Goal: Information Seeking & Learning: Learn about a topic

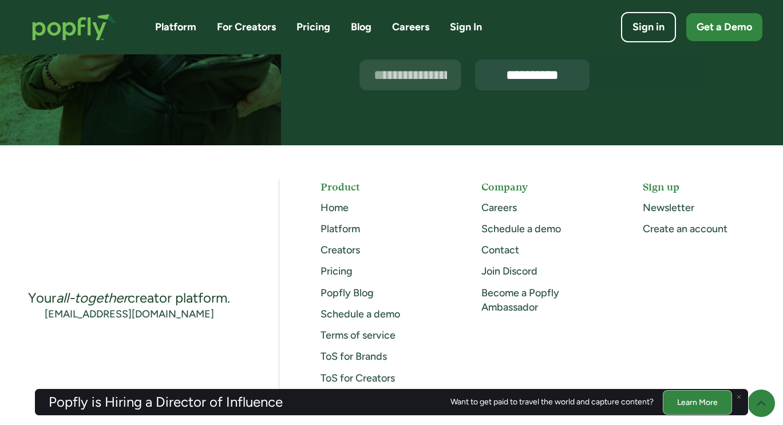
scroll to position [2977, 0]
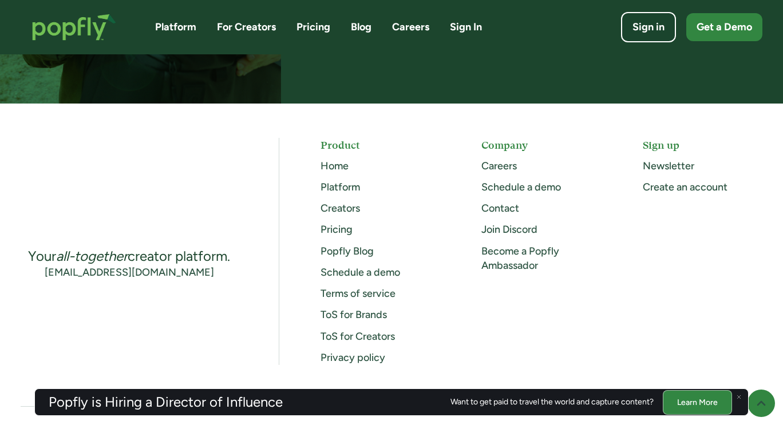
click at [496, 172] on link "Careers" at bounding box center [498, 166] width 35 height 13
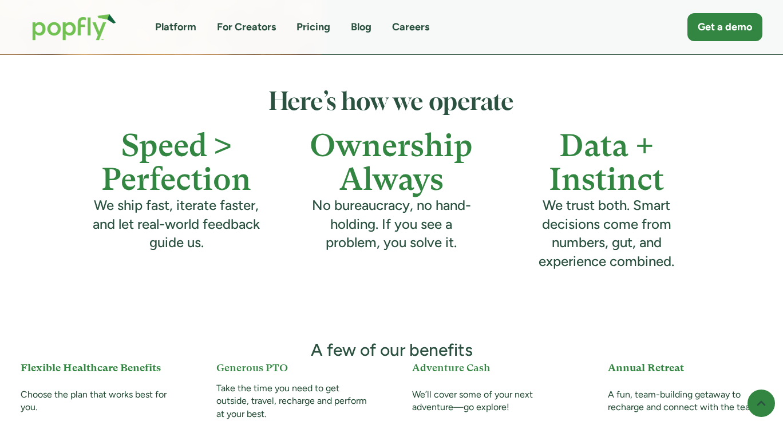
scroll to position [802, 0]
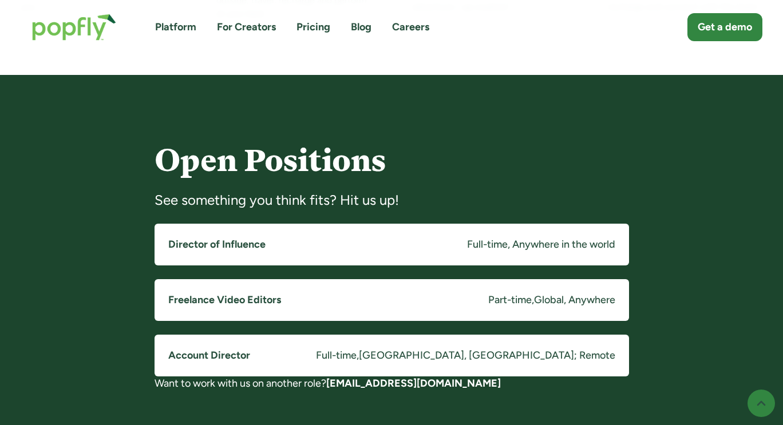
click at [243, 303] on h5 "Freelance Video Editors" at bounding box center [224, 300] width 113 height 14
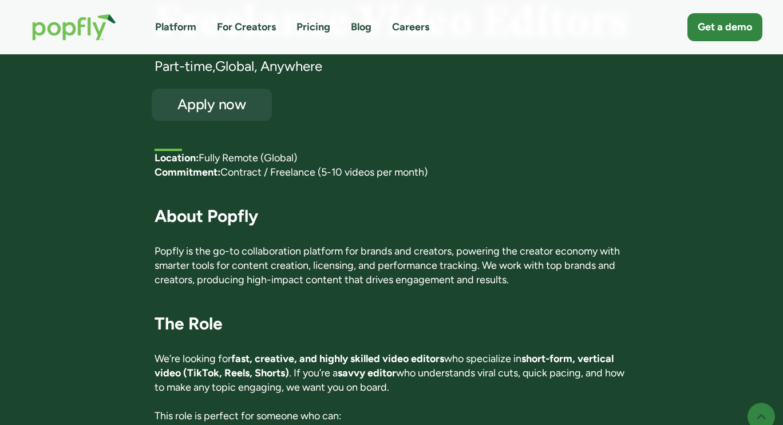
scroll to position [115, 0]
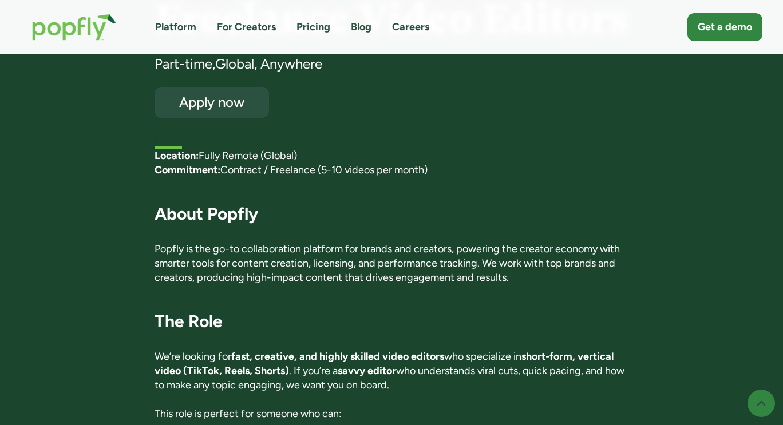
click at [267, 171] on p "‍ Location: Fully Remote (Global) Commitment: Contract / Freelance (5-10 videos…" at bounding box center [392, 163] width 475 height 29
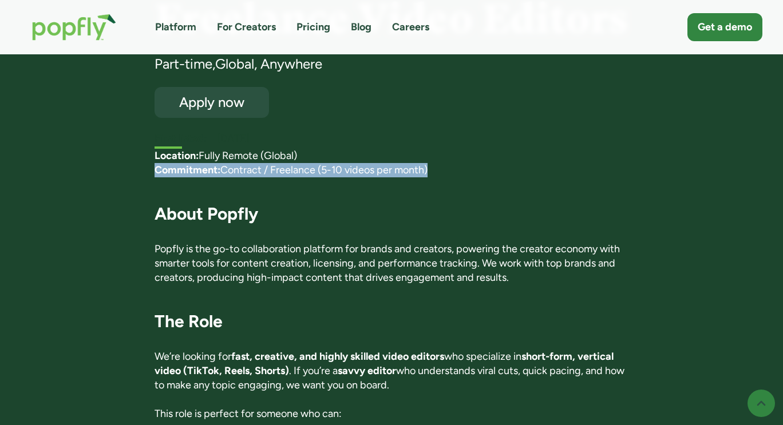
click at [267, 171] on p "‍ Location: Fully Remote (Global) Commitment: Contract / Freelance (5-10 videos…" at bounding box center [392, 163] width 475 height 29
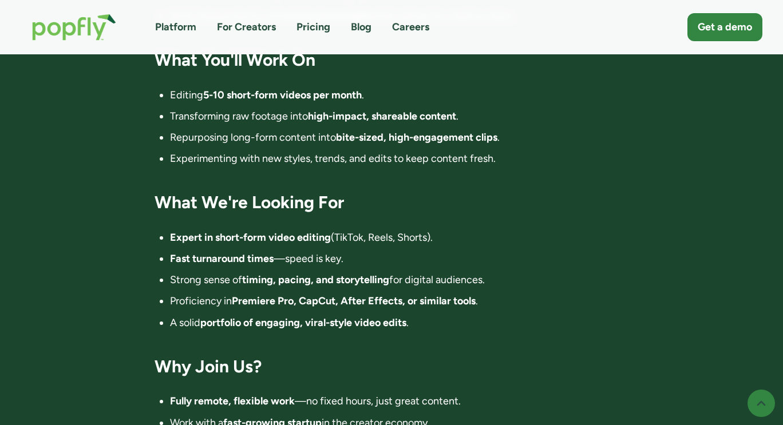
scroll to position [687, 0]
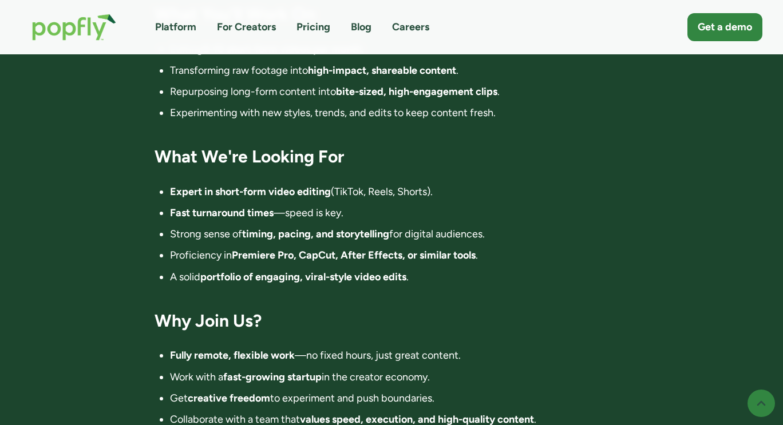
click at [230, 211] on strong "Fast turnaround times" at bounding box center [222, 213] width 104 height 13
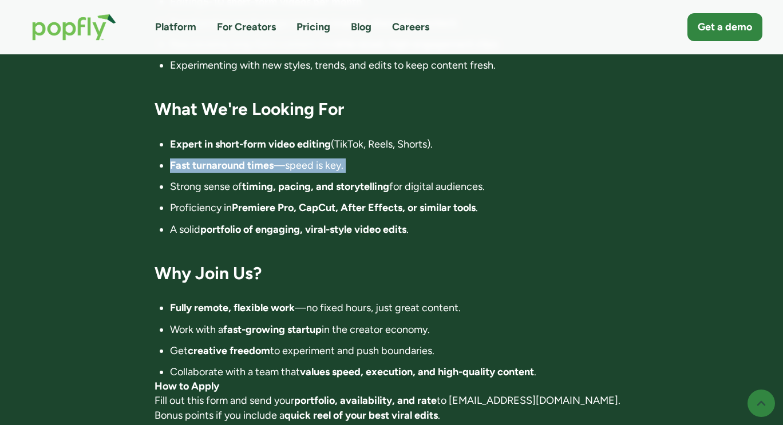
scroll to position [744, 0]
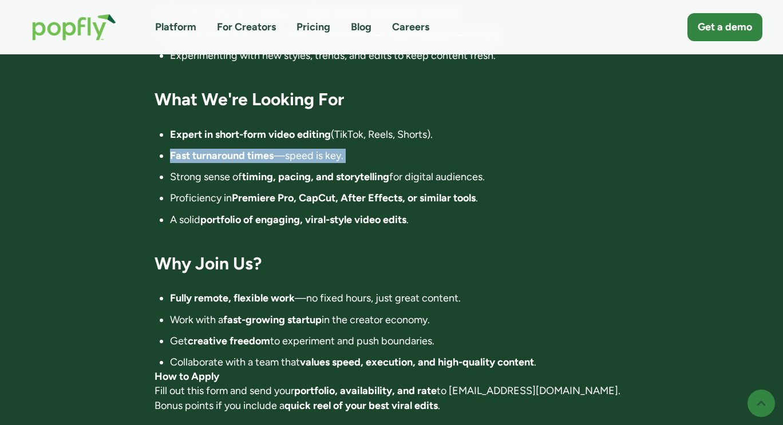
click at [238, 203] on strong "Premiere Pro, CapCut, After Effects, or similar tools" at bounding box center [354, 198] width 244 height 13
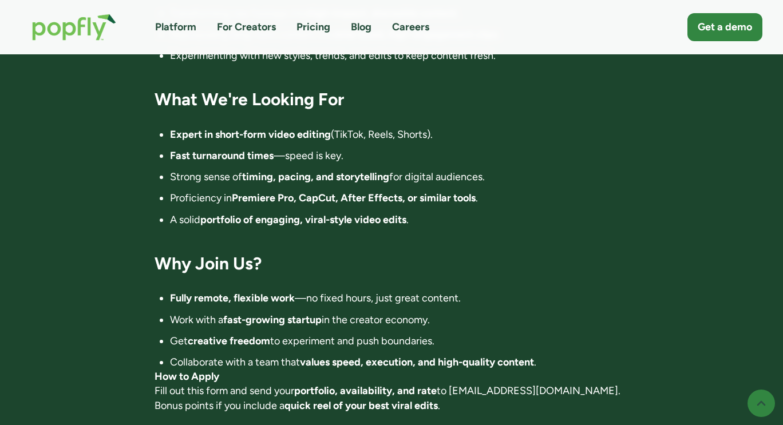
click at [238, 203] on strong "Premiere Pro, CapCut, After Effects, or similar tools" at bounding box center [354, 198] width 244 height 13
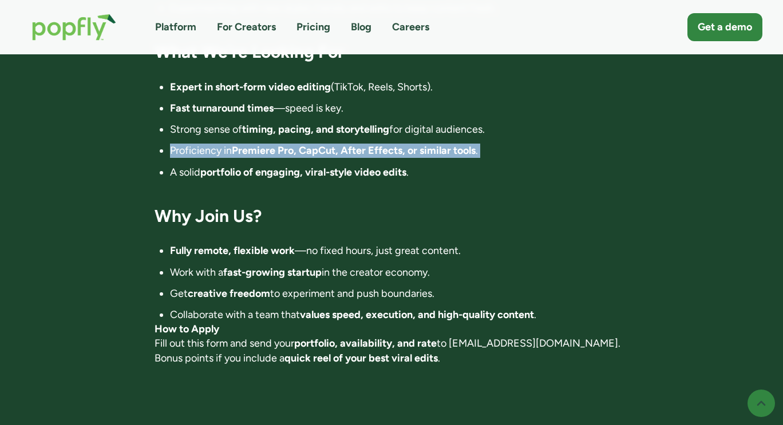
scroll to position [802, 0]
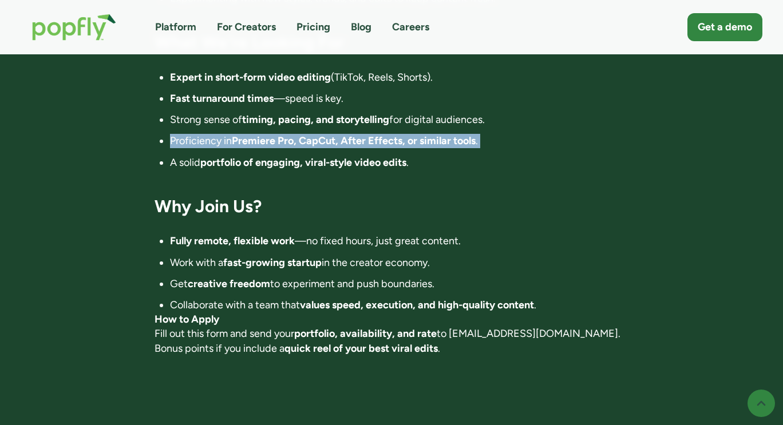
click at [269, 157] on strong "portfolio of engaging, viral-style video edits" at bounding box center [303, 162] width 206 height 13
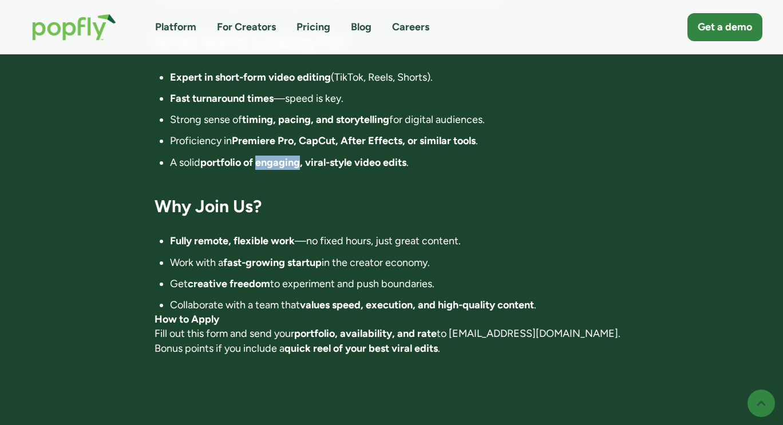
click at [269, 157] on strong "portfolio of engaging, viral-style video edits" at bounding box center [303, 162] width 206 height 13
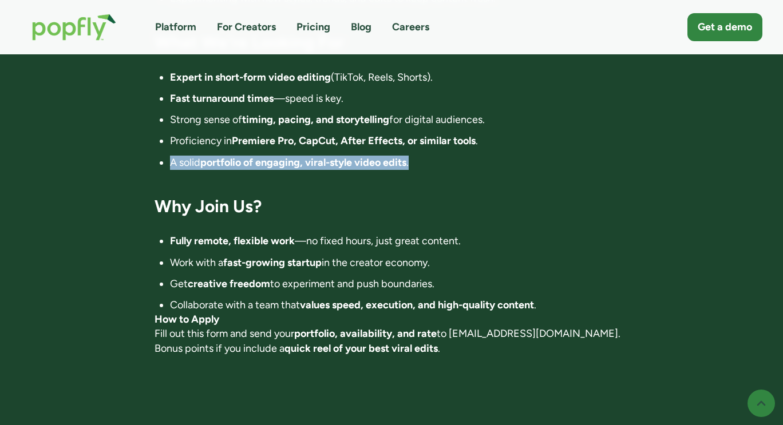
click at [269, 157] on strong "portfolio of engaging, viral-style video edits" at bounding box center [303, 162] width 206 height 13
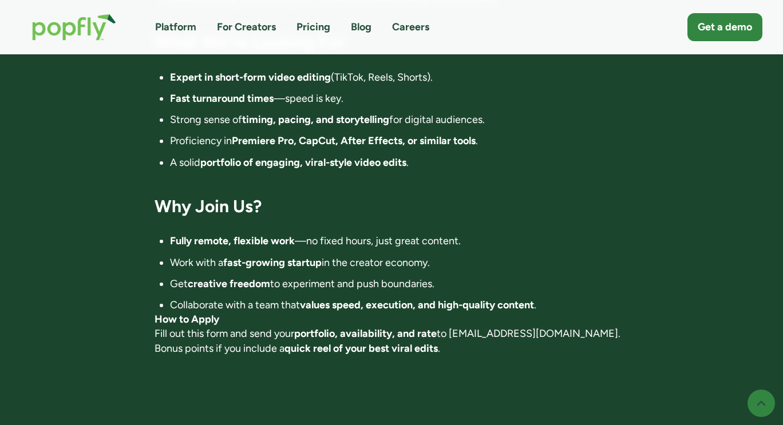
click at [283, 243] on strong "Fully remote, flexible work" at bounding box center [232, 241] width 125 height 13
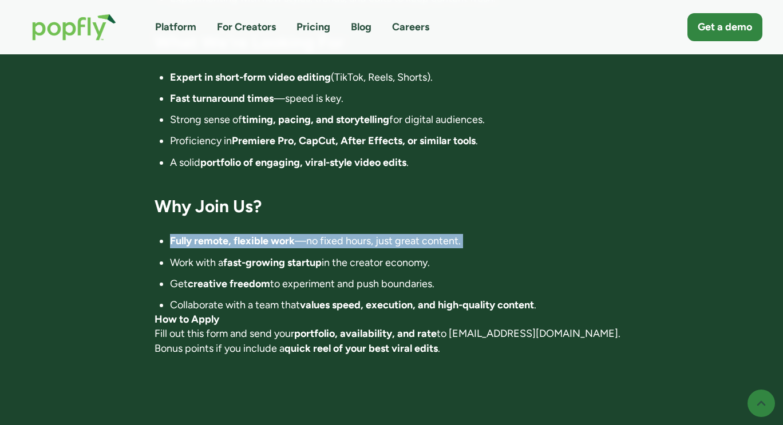
click at [283, 243] on strong "Fully remote, flexible work" at bounding box center [232, 241] width 125 height 13
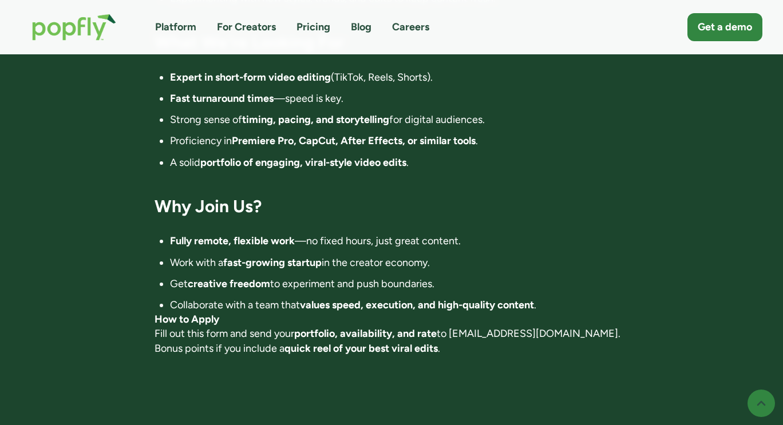
click at [277, 267] on strong "fast-growing startup" at bounding box center [272, 262] width 98 height 13
click at [264, 236] on strong "Fully remote, flexible work" at bounding box center [232, 241] width 125 height 13
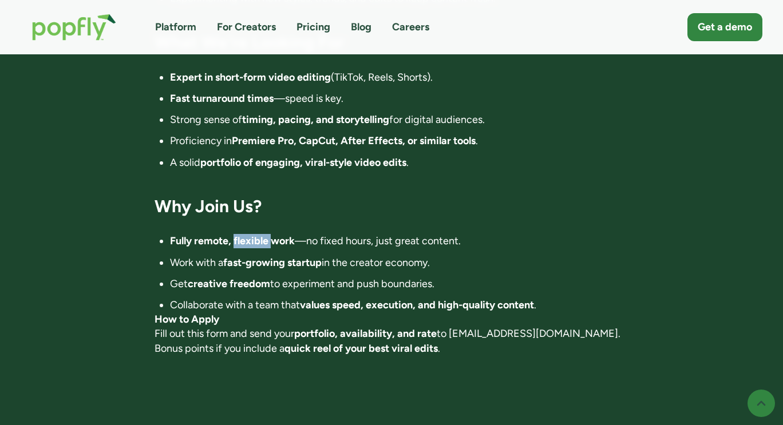
click at [264, 236] on strong "Fully remote, flexible work" at bounding box center [232, 241] width 125 height 13
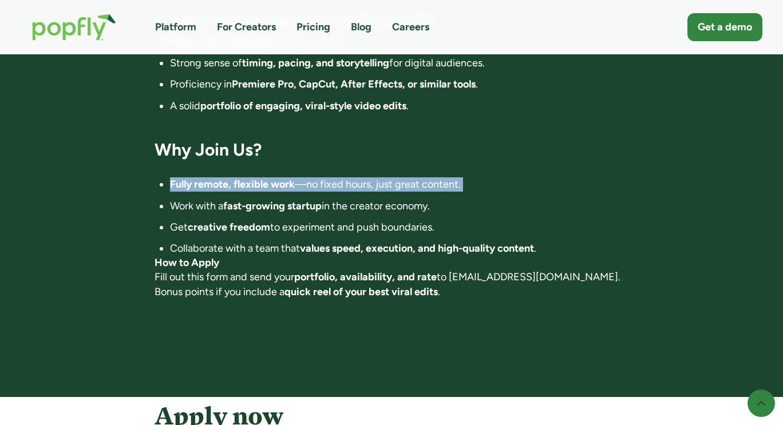
scroll to position [859, 0]
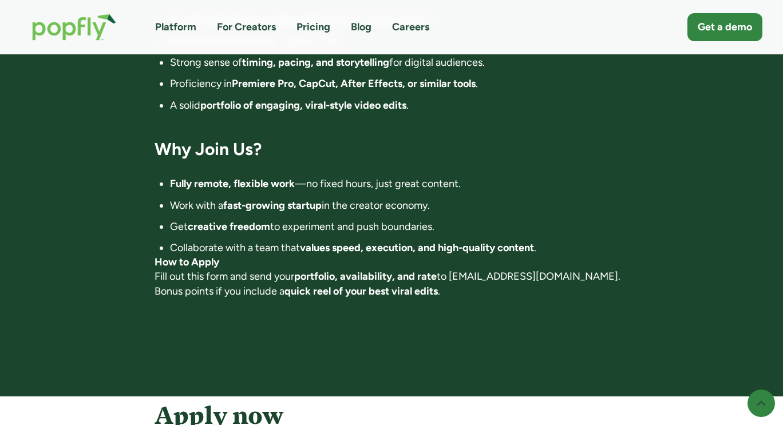
click at [270, 208] on strong "fast-growing startup" at bounding box center [272, 205] width 98 height 13
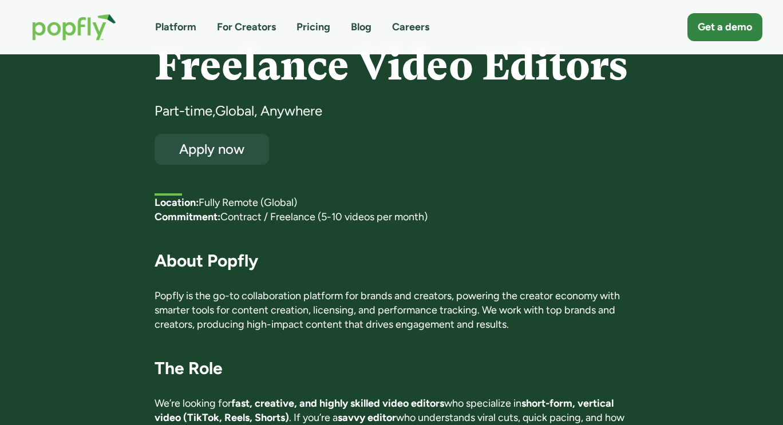
scroll to position [0, 0]
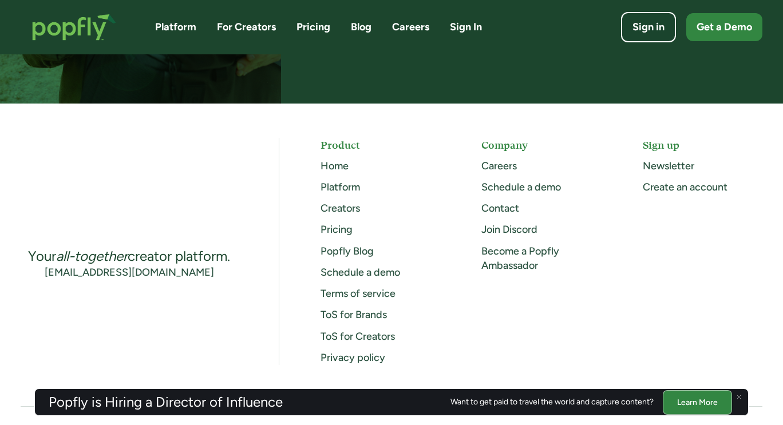
click at [511, 172] on link "Careers" at bounding box center [498, 166] width 35 height 13
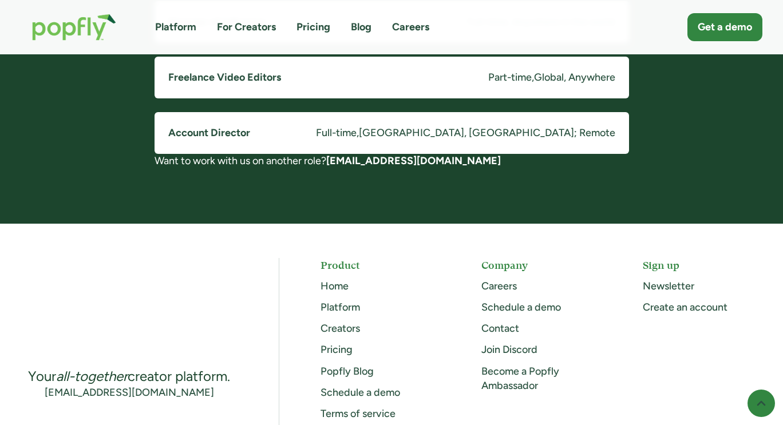
scroll to position [879, 0]
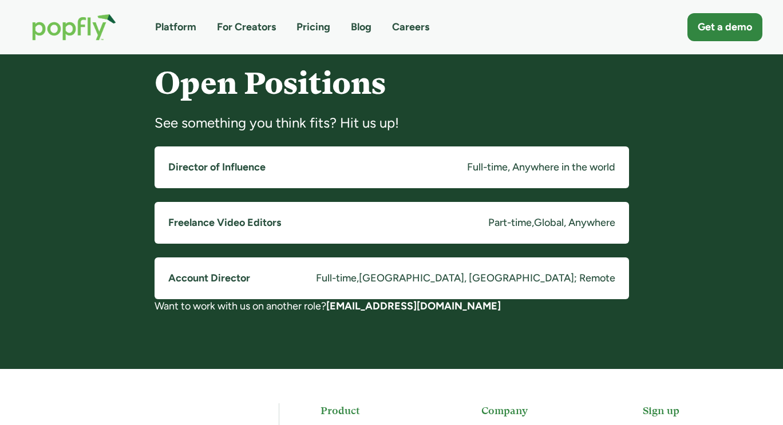
click at [500, 160] on div "Full-time, Anywhere in the world" at bounding box center [541, 167] width 148 height 14
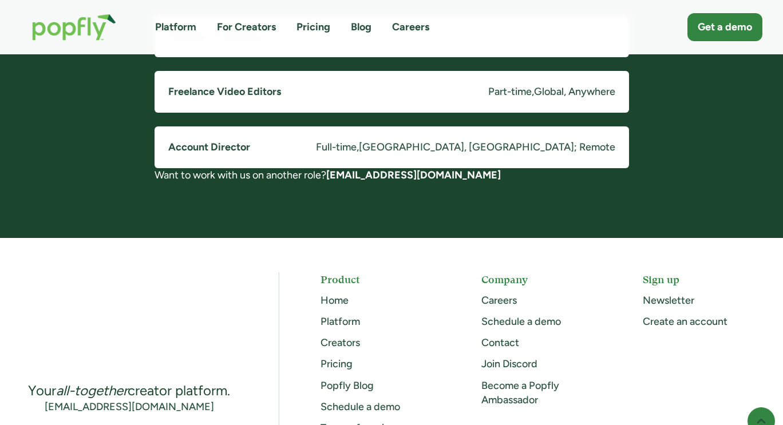
scroll to position [936, 0]
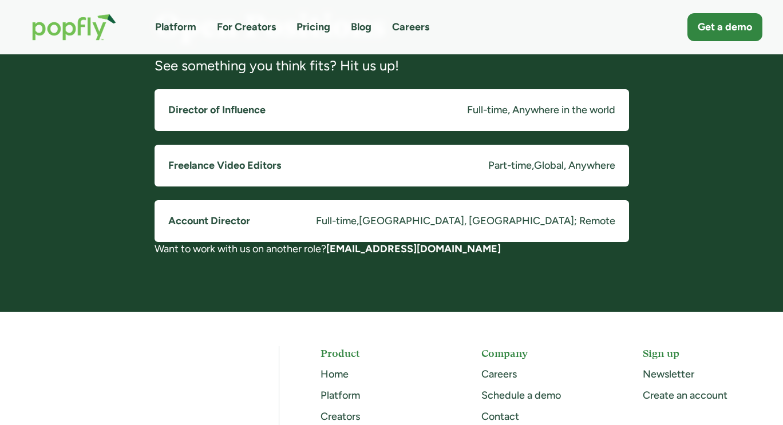
click at [310, 224] on link "Account Director Full-time , Costa Mesa, CA; Remote" at bounding box center [392, 221] width 475 height 42
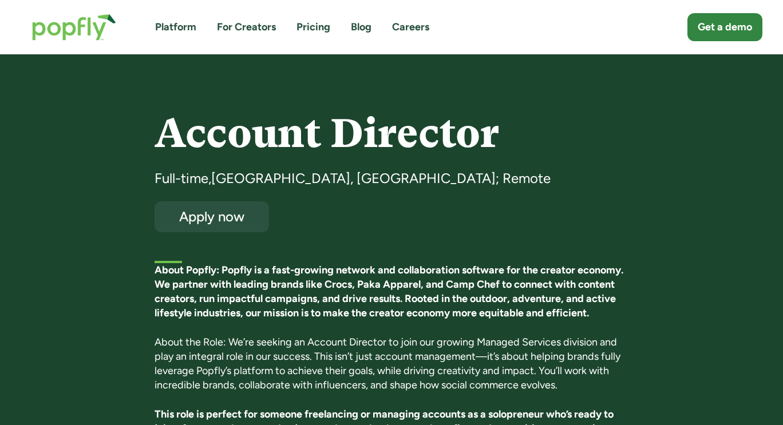
click at [322, 266] on strong "About Popfly: Popfly is a fast-growing network and collaboration software for t…" at bounding box center [389, 292] width 469 height 56
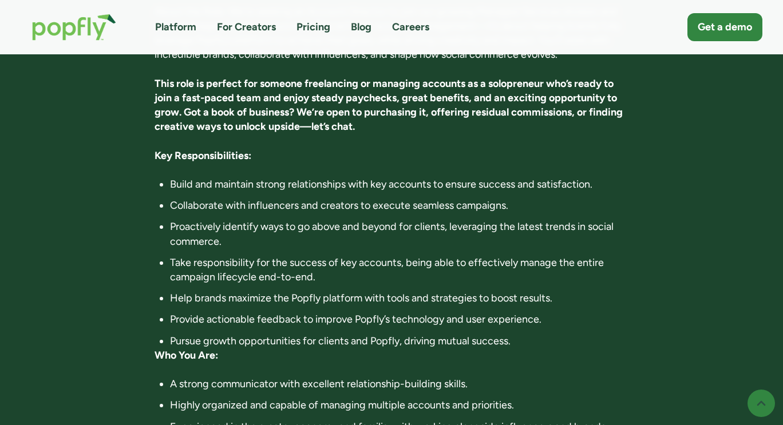
scroll to position [344, 0]
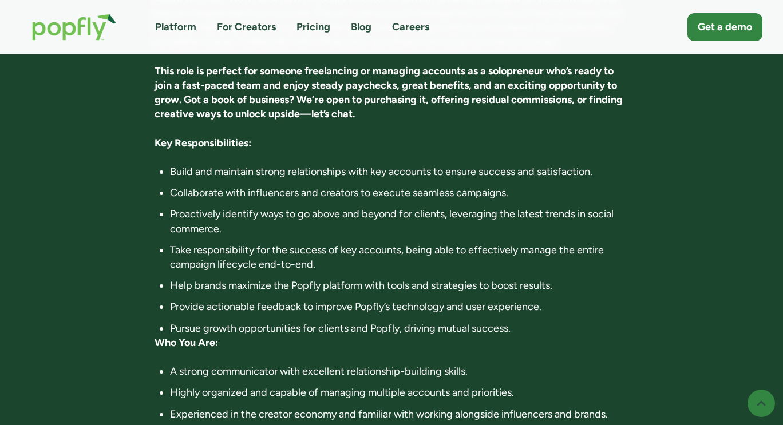
click at [360, 175] on li "Build and maintain strong relationships with key accounts to ensure success and…" at bounding box center [399, 172] width 459 height 14
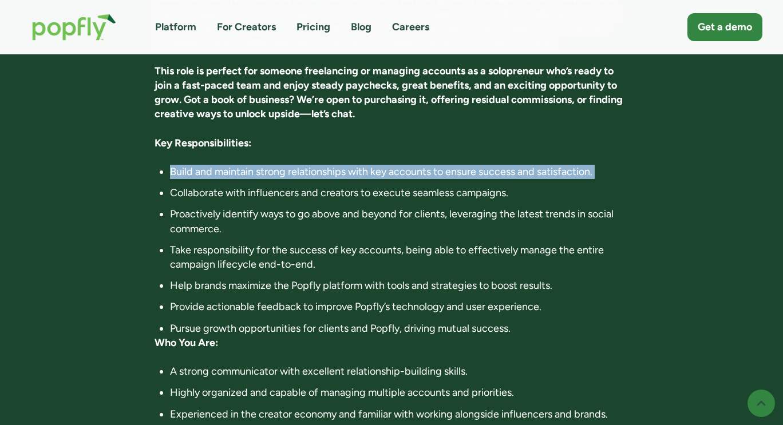
click at [360, 175] on li "Build and maintain strong relationships with key accounts to ensure success and…" at bounding box center [399, 172] width 459 height 14
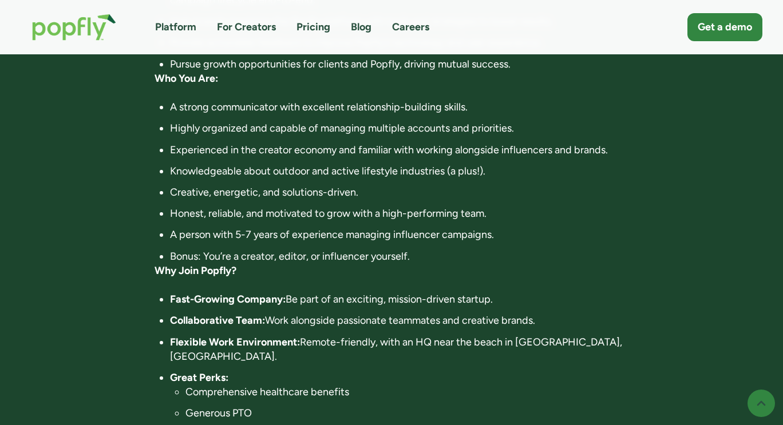
scroll to position [630, 0]
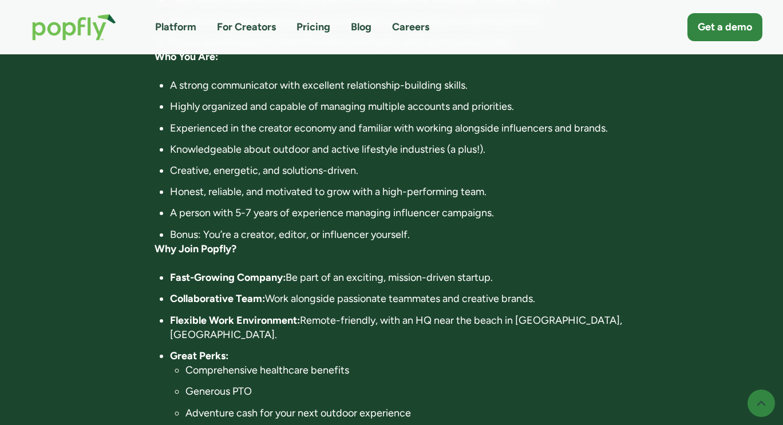
click at [308, 216] on li "A person with 5-7 years of experience managing influencer campaigns." at bounding box center [399, 213] width 459 height 14
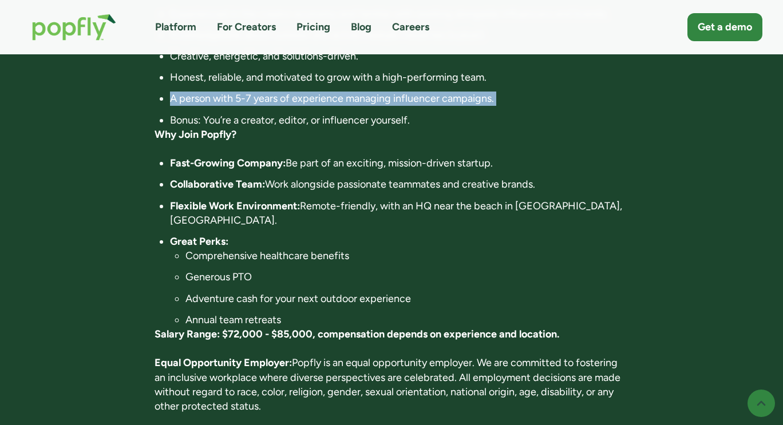
scroll to position [802, 0]
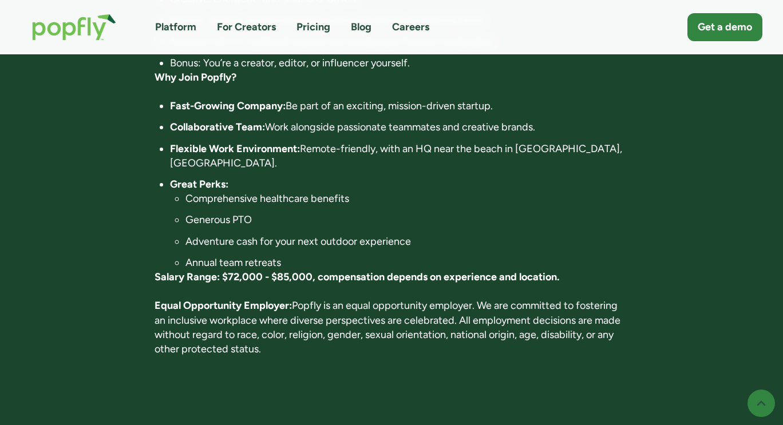
click at [337, 271] on strong "Salary Range: $72,000 - $85,000, compensation depends on experience and locatio…" at bounding box center [357, 277] width 405 height 13
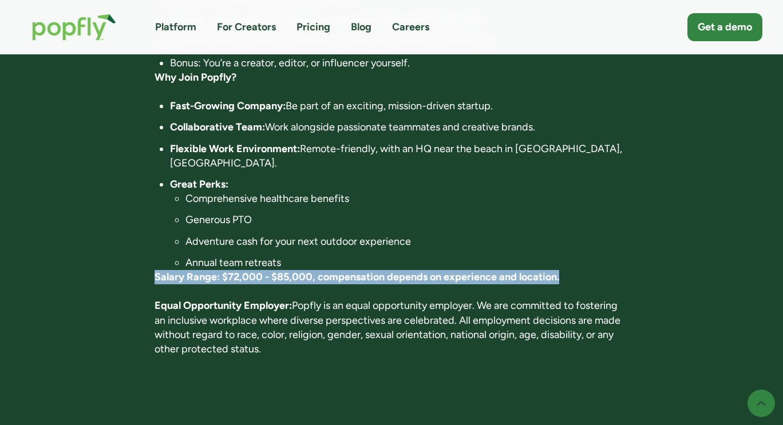
click at [337, 271] on strong "Salary Range: $72,000 - $85,000, compensation depends on experience and locatio…" at bounding box center [357, 277] width 405 height 13
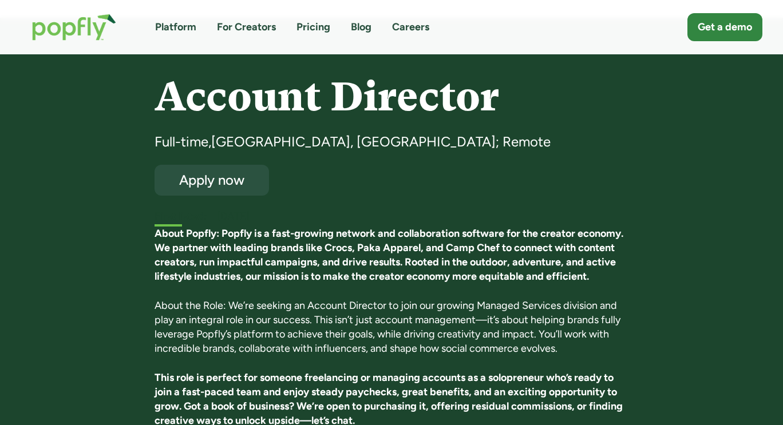
scroll to position [0, 0]
